Goal: Task Accomplishment & Management: Complete application form

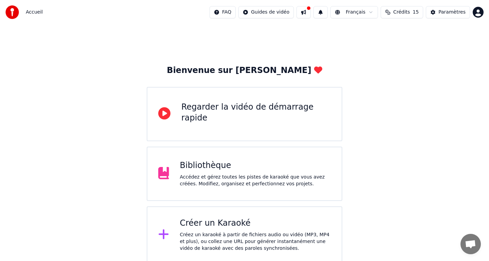
click at [218, 153] on div "Bibliothèque Accédez et gérez toutes les pistes de karaoké que vous avez créées…" at bounding box center [245, 174] width 196 height 54
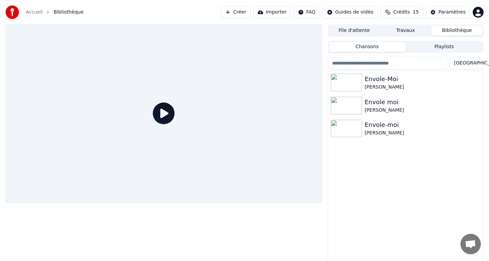
click at [476, 17] on html "Accueil Bibliothèque Créer Importer FAQ Guides de vidéo Crédits 15 Paramètres F…" at bounding box center [244, 130] width 489 height 261
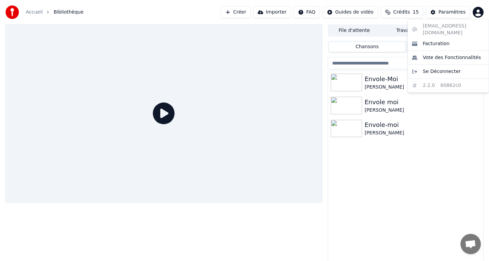
click at [13, 9] on html "Accueil Bibliothèque Créer Importer FAQ Guides de vidéo Crédits 15 Paramètres F…" at bounding box center [244, 130] width 489 height 261
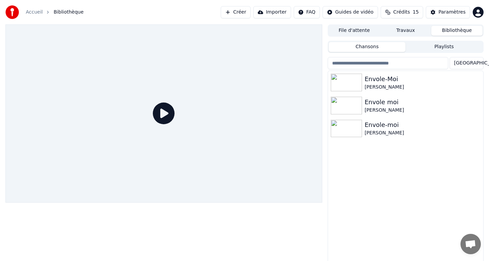
click at [48, 11] on icon "breadcrumb" at bounding box center [47, 12] width 5 height 5
click at [43, 11] on div "Accueil" at bounding box center [38, 12] width 24 height 7
click at [42, 11] on div "Accueil" at bounding box center [38, 12] width 24 height 7
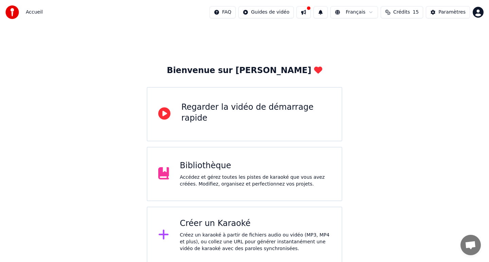
click at [243, 218] on div "Créer un Karaoké" at bounding box center [255, 223] width 151 height 11
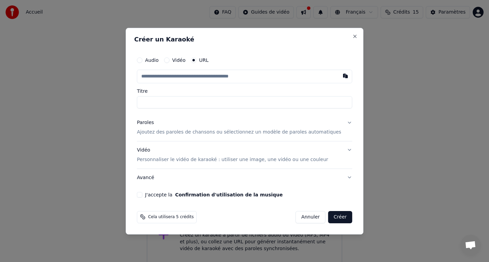
type input "*"
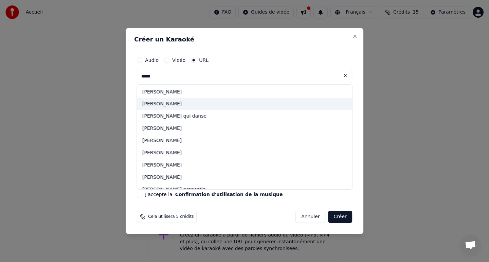
click at [181, 106] on div "jean jacques goldman" at bounding box center [244, 104] width 215 height 12
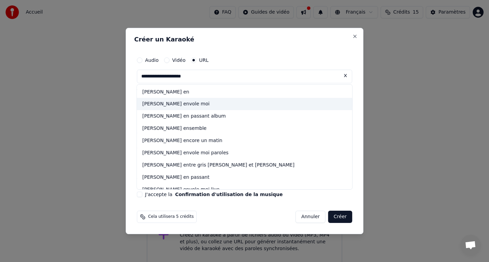
click at [177, 103] on div "jean jacques goldman envole moi" at bounding box center [244, 104] width 215 height 12
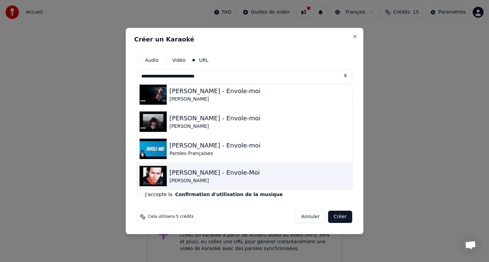
scroll to position [59, 0]
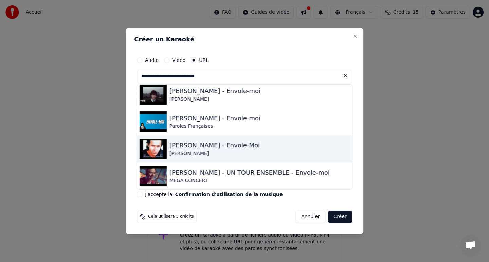
click at [222, 141] on div "Jean-Jacques Goldman - Envole-Moi" at bounding box center [214, 146] width 90 height 10
type input "**********"
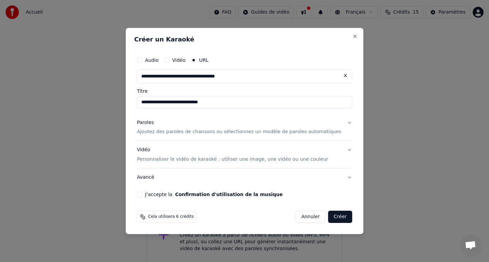
click at [215, 133] on p "Ajoutez des paroles de chansons ou sélectionnez un modèle de paroles automatiqu…" at bounding box center [239, 132] width 204 height 7
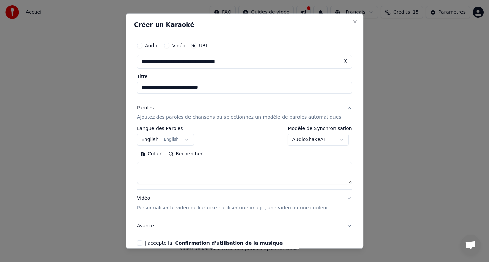
click at [192, 139] on body "**********" at bounding box center [244, 131] width 489 height 263
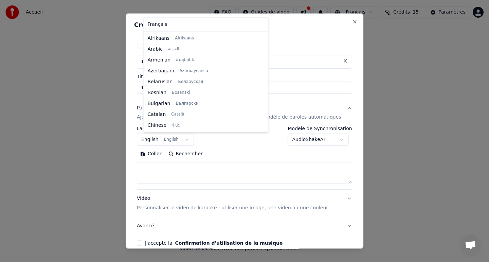
scroll to position [54, 0]
select select "**"
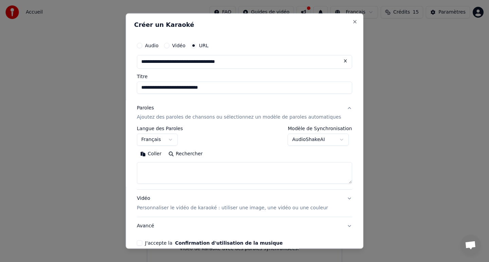
click at [159, 156] on button "Coller" at bounding box center [151, 154] width 28 height 11
type textarea "**********"
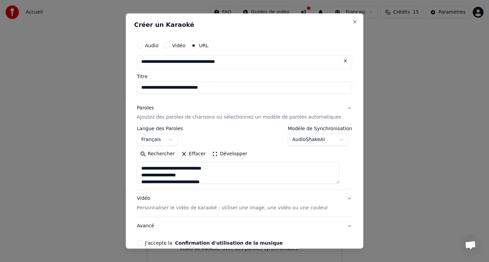
click at [142, 244] on button "J'accepte la Confirmation d'utilisation de la musique" at bounding box center [139, 242] width 5 height 5
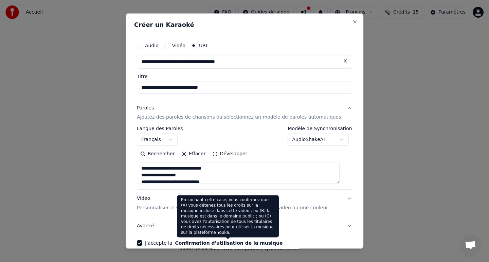
click at [294, 232] on button "Avancé" at bounding box center [244, 226] width 215 height 18
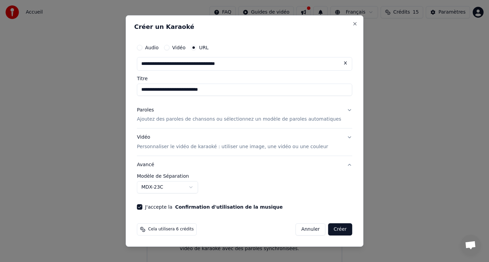
click at [328, 230] on button "Créer" at bounding box center [340, 229] width 24 height 12
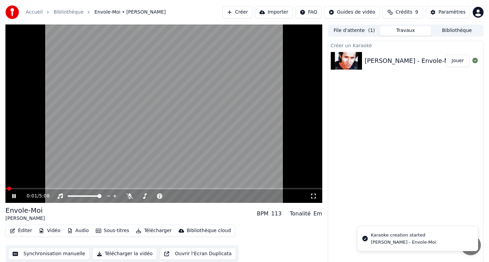
click at [17, 189] on div "0:01 / 5:08" at bounding box center [163, 196] width 317 height 14
click at [16, 189] on div "0:02 / 5:08" at bounding box center [163, 196] width 317 height 14
click at [16, 187] on video at bounding box center [163, 113] width 317 height 178
click at [16, 188] on span at bounding box center [163, 188] width 317 height 1
click at [14, 201] on div "0:10 / 5:08" at bounding box center [163, 196] width 317 height 14
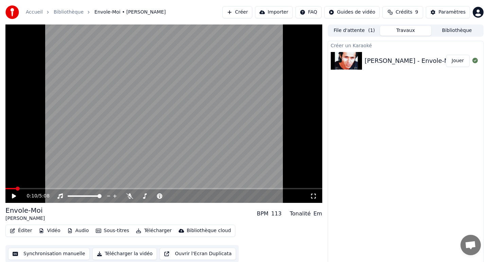
click at [14, 198] on div "0:10 / 5:08" at bounding box center [163, 196] width 311 height 7
click at [14, 197] on icon at bounding box center [14, 196] width 4 height 5
click at [23, 188] on span at bounding box center [163, 188] width 317 height 1
click at [13, 196] on icon at bounding box center [13, 196] width 3 height 4
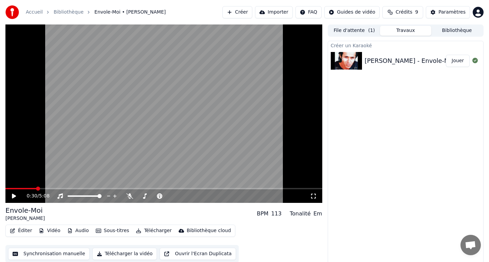
click at [75, 14] on link "Bibliothèque" at bounding box center [69, 12] width 30 height 7
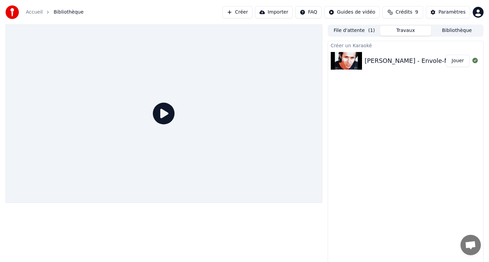
click at [38, 11] on link "Accueil" at bounding box center [34, 12] width 17 height 7
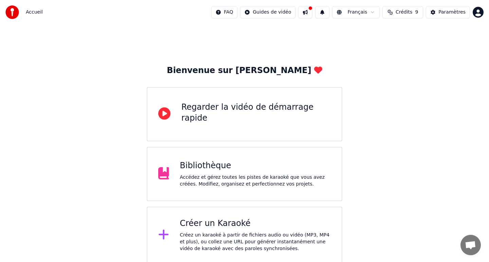
click at [244, 229] on div "Créer un Karaoké Créez un karaoké à partir de fichiers audio ou vidéo (MP3, MP4…" at bounding box center [255, 235] width 151 height 34
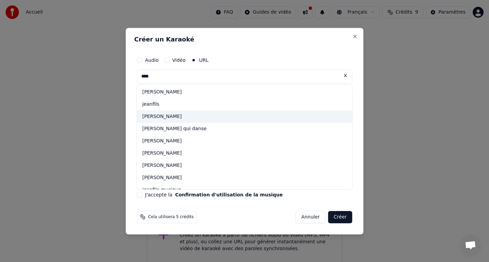
click at [164, 112] on div "jean jacques goldman" at bounding box center [244, 116] width 215 height 12
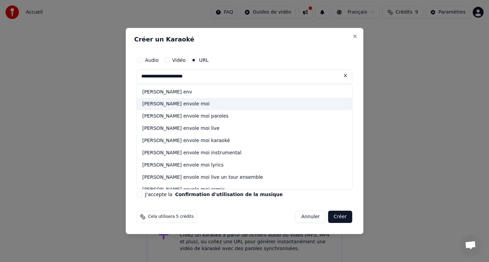
click at [213, 104] on div "jean jacques goldman envole moi" at bounding box center [244, 104] width 215 height 12
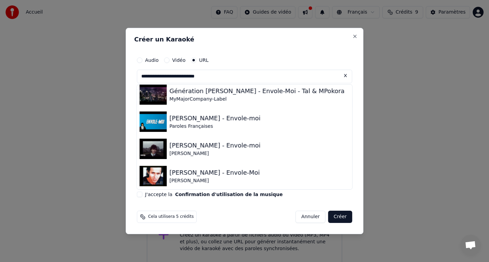
scroll to position [87, 0]
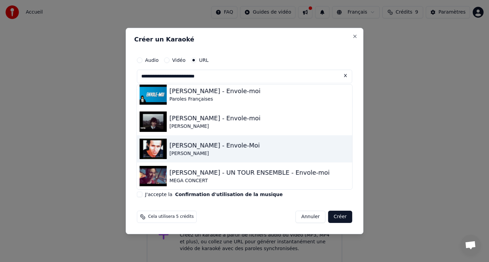
click at [189, 143] on div "Jean-Jacques Goldman - Envole-Moi" at bounding box center [214, 146] width 90 height 10
type input "**********"
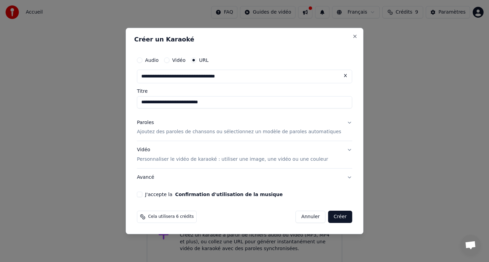
click at [191, 135] on button "Paroles Ajoutez des paroles de chansons ou sélectionnez un modèle de paroles au…" at bounding box center [244, 127] width 215 height 27
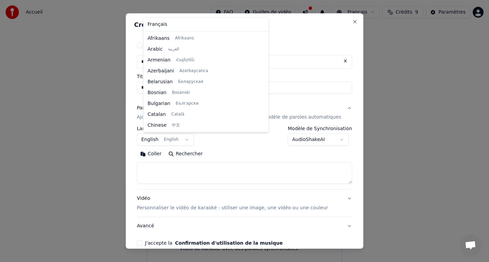
click at [189, 138] on body "**********" at bounding box center [244, 131] width 489 height 263
select select "**"
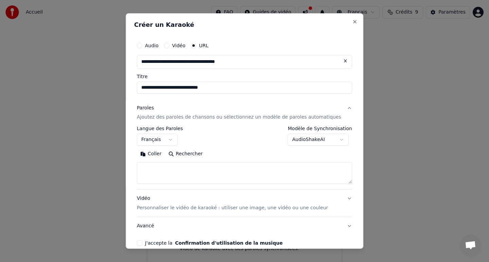
click at [150, 153] on button "Coller" at bounding box center [151, 154] width 28 height 11
type textarea "**********"
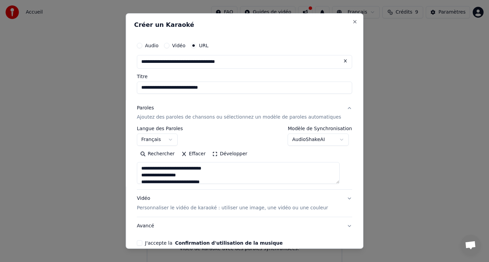
click at [222, 153] on button "Développer" at bounding box center [230, 154] width 42 height 11
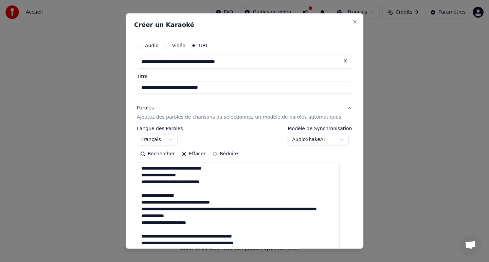
click at [223, 157] on button "Réduire" at bounding box center [225, 154] width 32 height 11
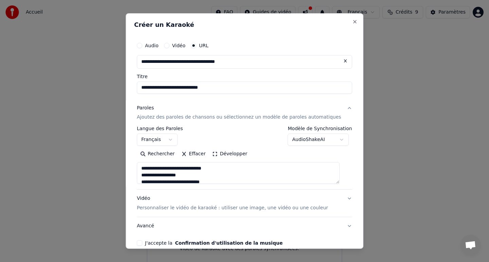
click at [223, 157] on button "Développer" at bounding box center [230, 154] width 42 height 11
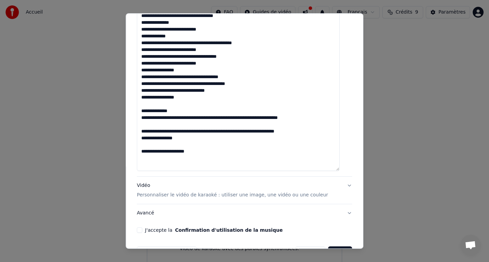
scroll to position [472, 0]
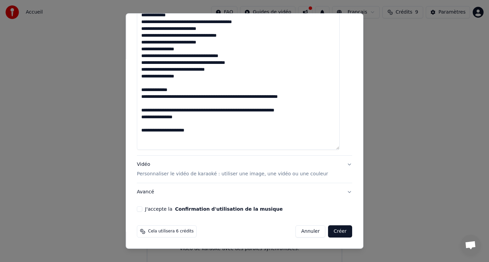
click at [150, 211] on div "J'accepte la Confirmation d'utilisation de la musique" at bounding box center [244, 208] width 215 height 5
click at [142, 206] on button "J'accepte la Confirmation d'utilisation de la musique" at bounding box center [139, 208] width 5 height 5
click at [183, 180] on button "Vidéo Personnaliser le vidéo de karaoké : utiliser une image, une vidéo ou une …" at bounding box center [244, 169] width 215 height 27
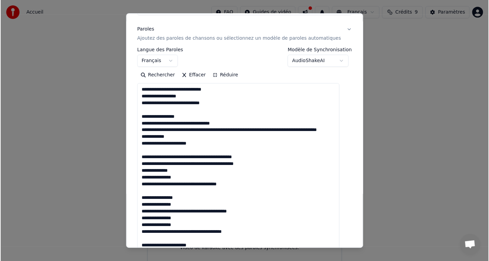
scroll to position [16, 0]
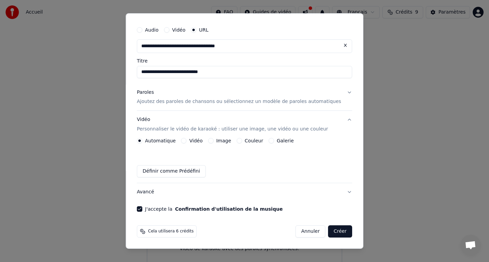
click at [187, 141] on button "Vidéo" at bounding box center [183, 140] width 5 height 5
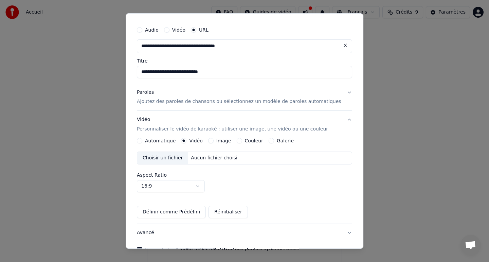
click at [142, 140] on button "Automatique" at bounding box center [139, 140] width 5 height 5
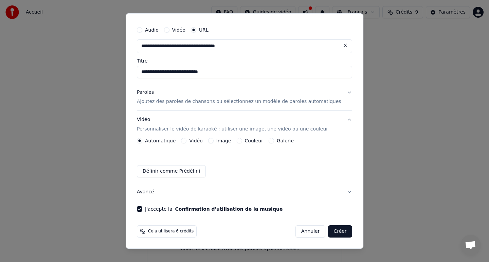
click at [217, 143] on div "Image" at bounding box center [219, 140] width 23 height 5
click at [214, 142] on button "Image" at bounding box center [210, 140] width 5 height 5
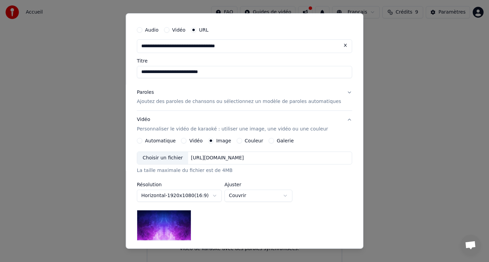
click at [197, 159] on div "https://imagedelivery.net/jkI57_JBx8hWPzcSI-uF5w/c7639807-3f76-4ea5-9112-66e75e…" at bounding box center [217, 157] width 58 height 7
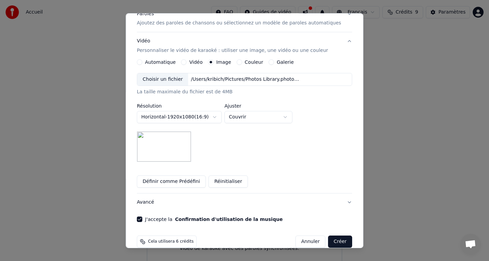
scroll to position [105, 0]
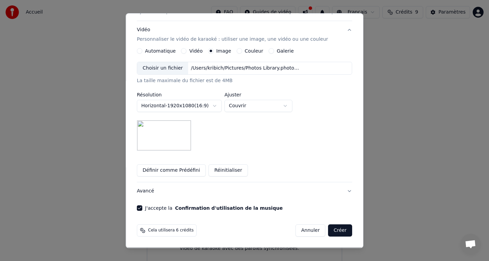
click at [333, 229] on button "Créer" at bounding box center [340, 230] width 24 height 12
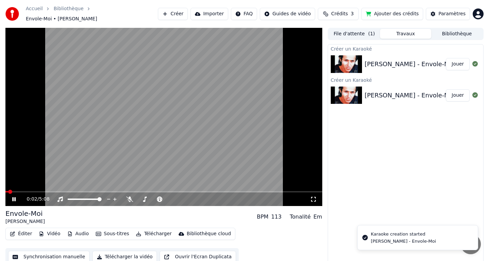
click at [16, 197] on icon at bounding box center [19, 199] width 16 height 5
click at [356, 31] on button "File d'attente ( 1 )" at bounding box center [354, 34] width 51 height 10
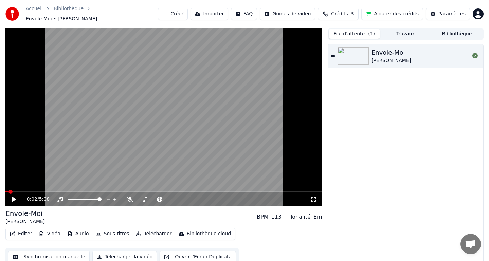
click at [389, 64] on div "Envole-Moi Jean-Jacques Goldman" at bounding box center [405, 55] width 155 height 23
click at [17, 191] on span at bounding box center [163, 191] width 317 height 1
click at [27, 190] on video at bounding box center [163, 117] width 317 height 178
click at [24, 190] on video at bounding box center [163, 117] width 317 height 178
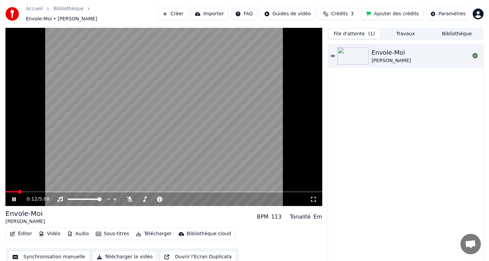
click at [24, 190] on video at bounding box center [163, 117] width 317 height 178
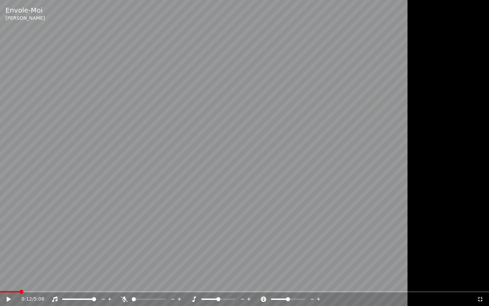
click at [27, 261] on div "0:12 / 5:08" at bounding box center [244, 299] width 489 height 14
click at [7, 261] on icon at bounding box center [9, 298] width 4 height 5
click at [28, 261] on span at bounding box center [244, 291] width 489 height 1
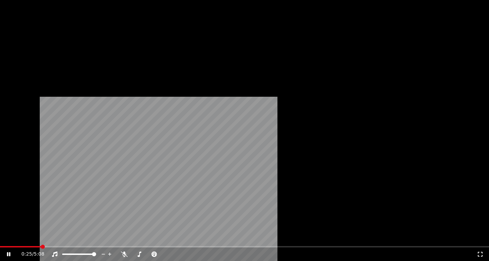
click at [17, 252] on icon at bounding box center [13, 254] width 16 height 5
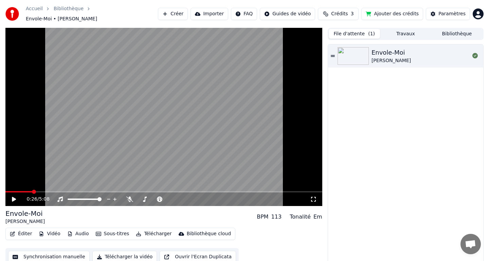
click at [415, 32] on button "Travaux" at bounding box center [405, 34] width 51 height 10
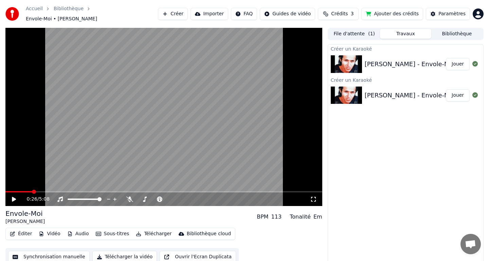
click at [381, 88] on div "Jean-Jacques Goldman - Envole-Moi Jouer" at bounding box center [405, 95] width 155 height 23
click at [382, 89] on div "Jean-Jacques Goldman - Envole-Moi Jouer" at bounding box center [405, 95] width 155 height 23
click at [387, 70] on div "Jean-Jacques Goldman - Envole-Moi Jouer" at bounding box center [405, 64] width 155 height 23
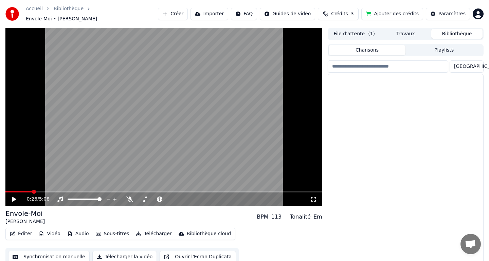
click at [449, 33] on button "Bibliothèque" at bounding box center [456, 34] width 51 height 10
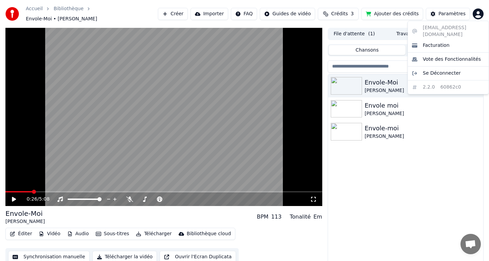
click at [475, 14] on html "Accueil Bibliothèque Envole-Moi • Jean-Jacques Goldman Créer Importer FAQ Guide…" at bounding box center [244, 130] width 489 height 261
click at [437, 68] on div "Se Déconnecter" at bounding box center [448, 73] width 78 height 11
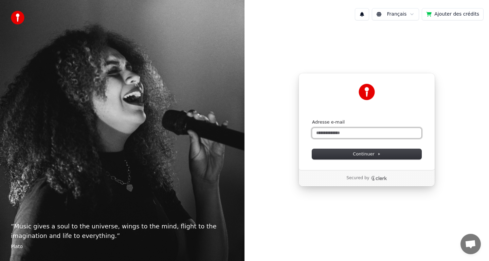
click at [362, 133] on input "Adresse e-mail" at bounding box center [366, 133] width 109 height 10
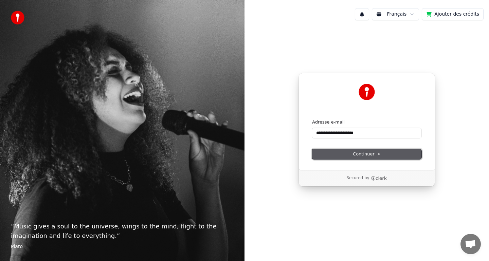
click at [372, 153] on span "Continuer" at bounding box center [367, 154] width 28 height 6
type input "**********"
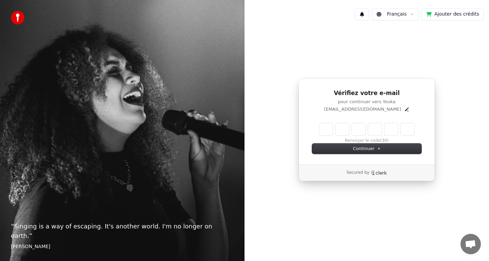
click at [330, 128] on input "Enter verification code" at bounding box center [366, 129] width 95 height 12
type input "******"
